Goal: Find specific page/section: Find specific page/section

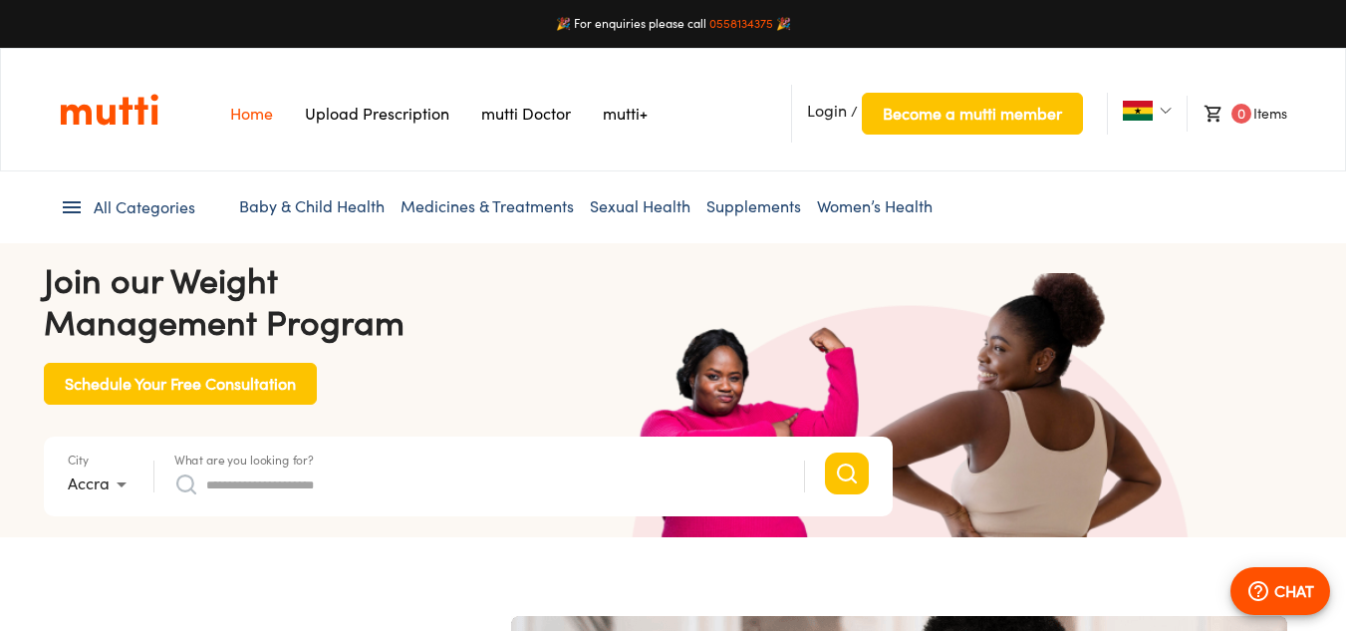
scroll to position [0, 2073]
click at [293, 218] on li "Baby & Child Health" at bounding box center [312, 207] width 146 height 24
click at [746, 211] on link "Supplements" at bounding box center [754, 206] width 95 height 20
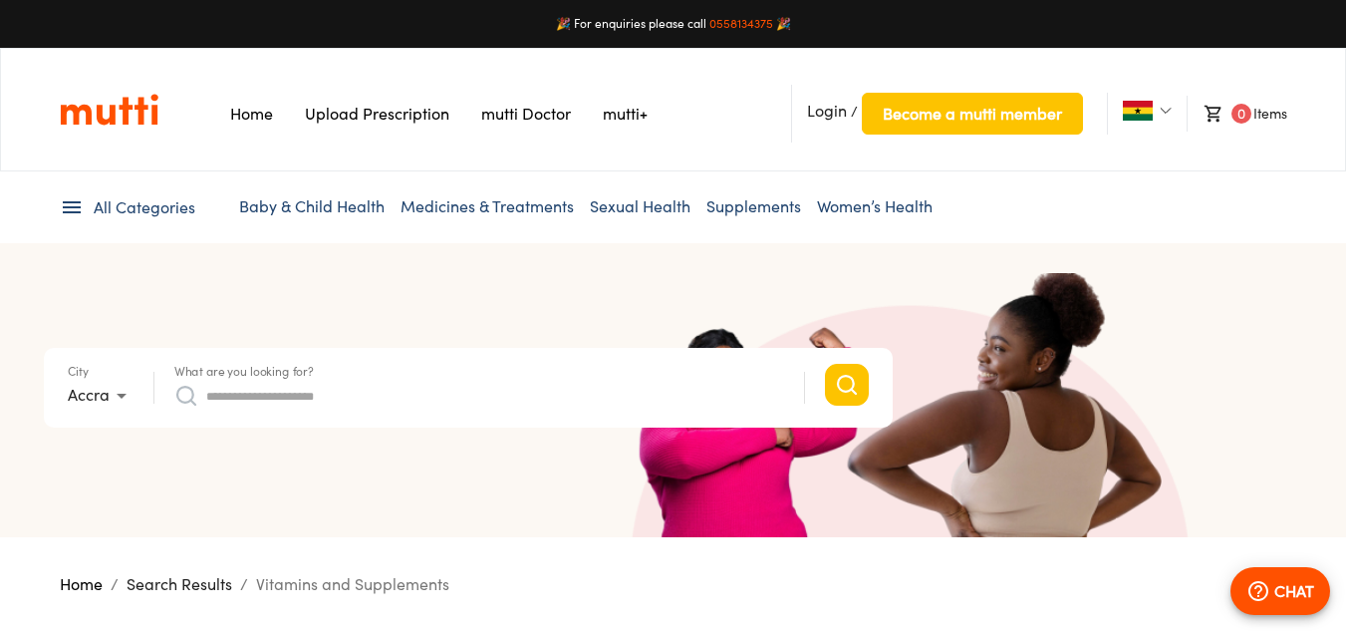
click at [341, 201] on link "Baby & Child Health" at bounding box center [312, 206] width 146 height 20
click at [141, 109] on img "Link on the logo navigates to HomePage" at bounding box center [109, 110] width 99 height 34
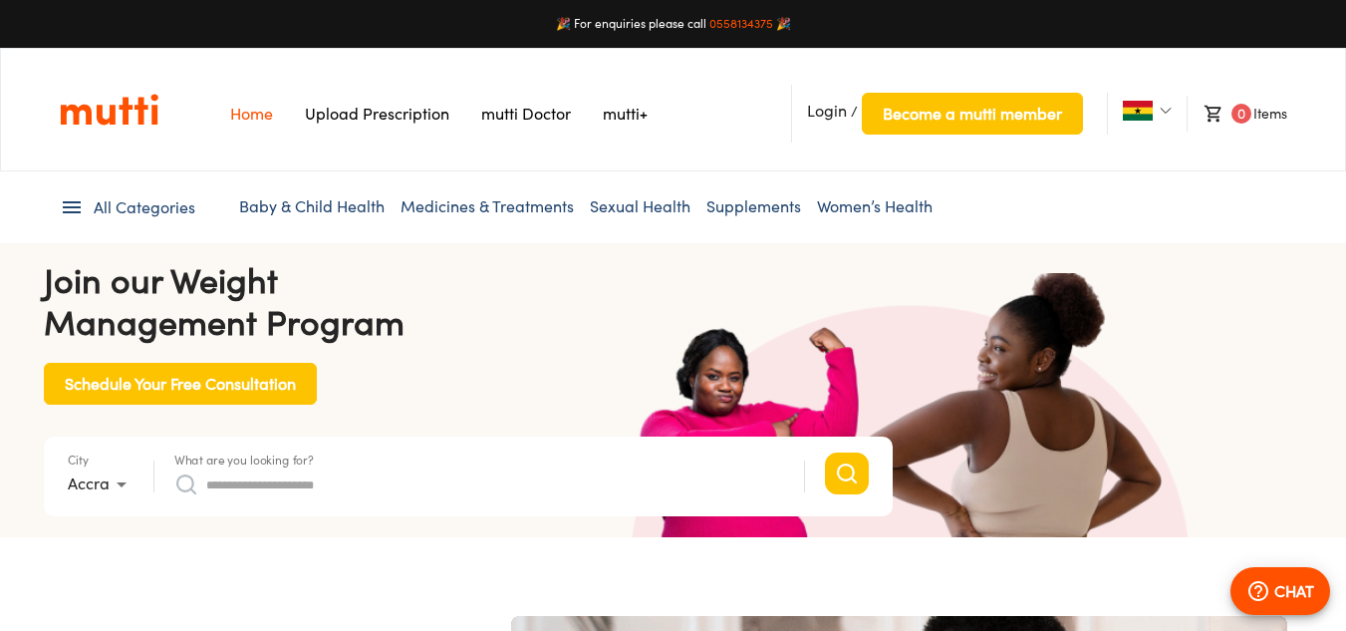
scroll to position [0, 518]
